Goal: Information Seeking & Learning: Find contact information

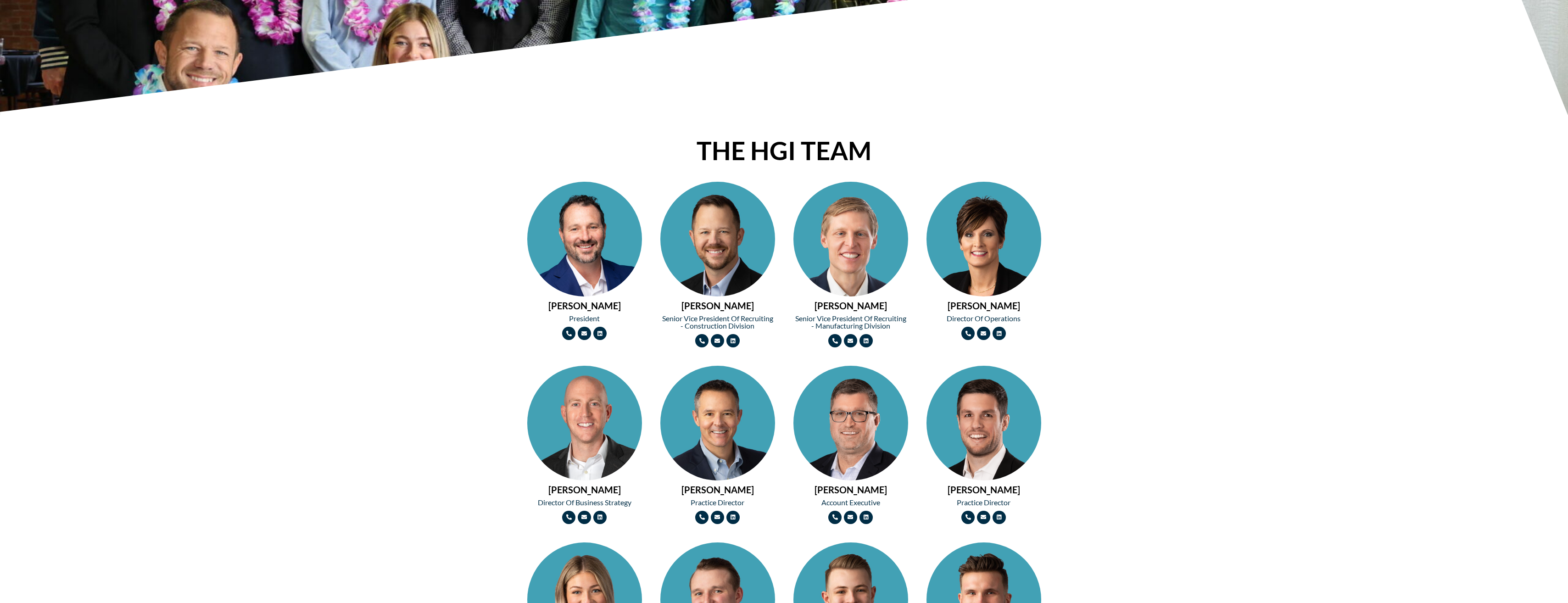
scroll to position [413, 0]
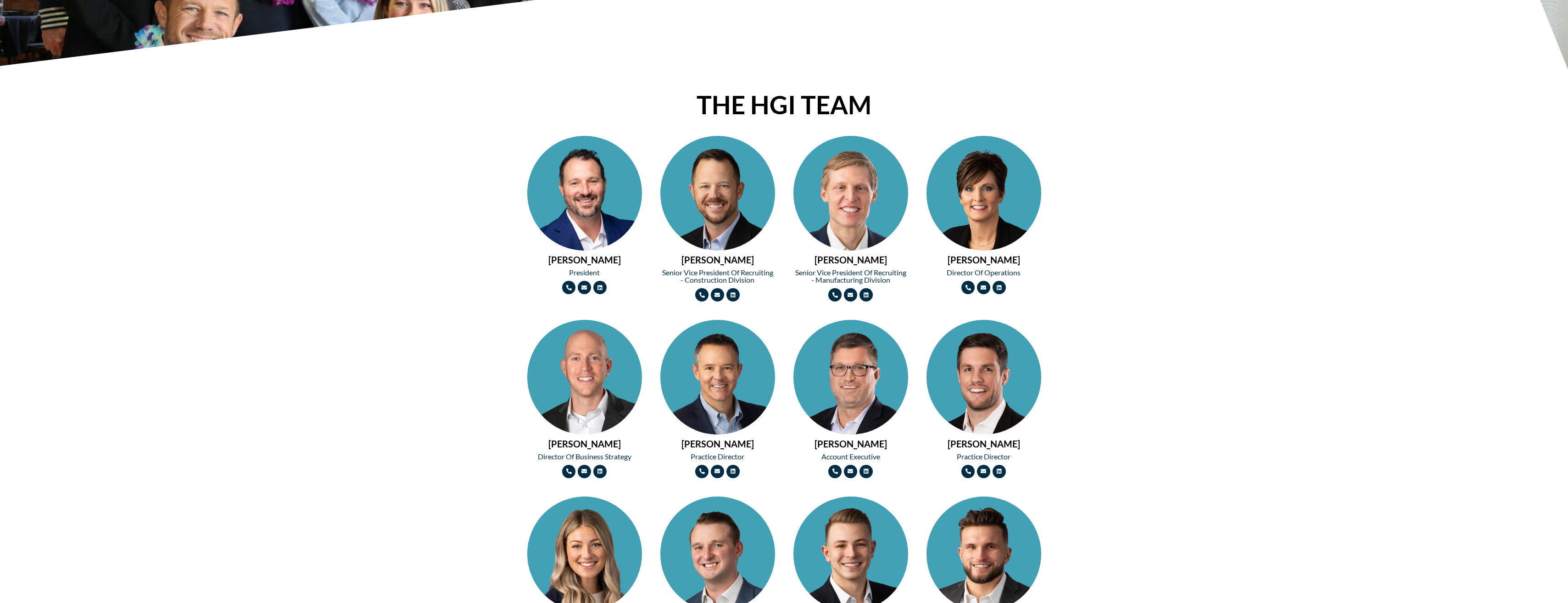
click at [851, 216] on img at bounding box center [850, 221] width 114 height 172
click at [583, 210] on img at bounding box center [584, 221] width 114 height 172
